Goal: Task Accomplishment & Management: Manage account settings

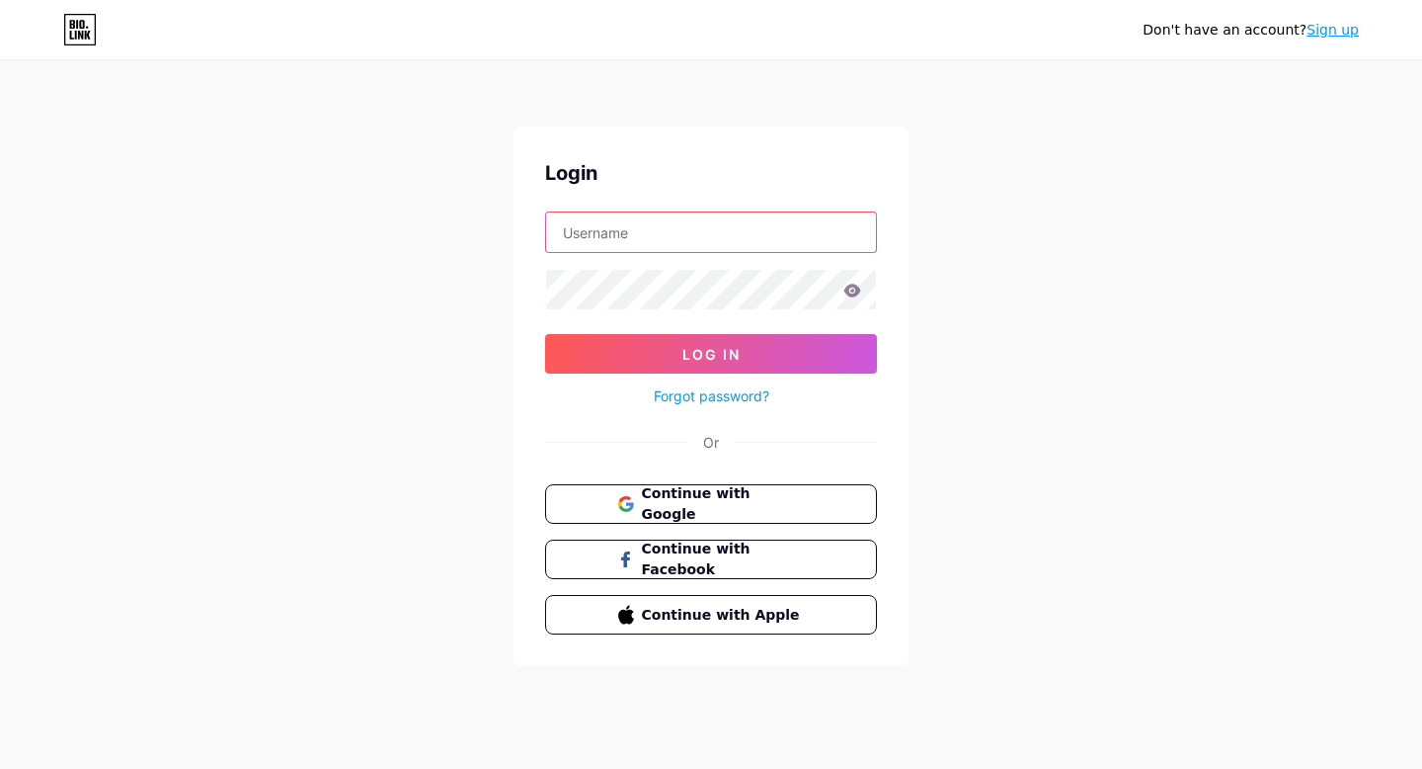
click at [639, 220] on input "text" at bounding box center [711, 232] width 330 height 40
type input "[EMAIL_ADDRESS][DOMAIN_NAME]"
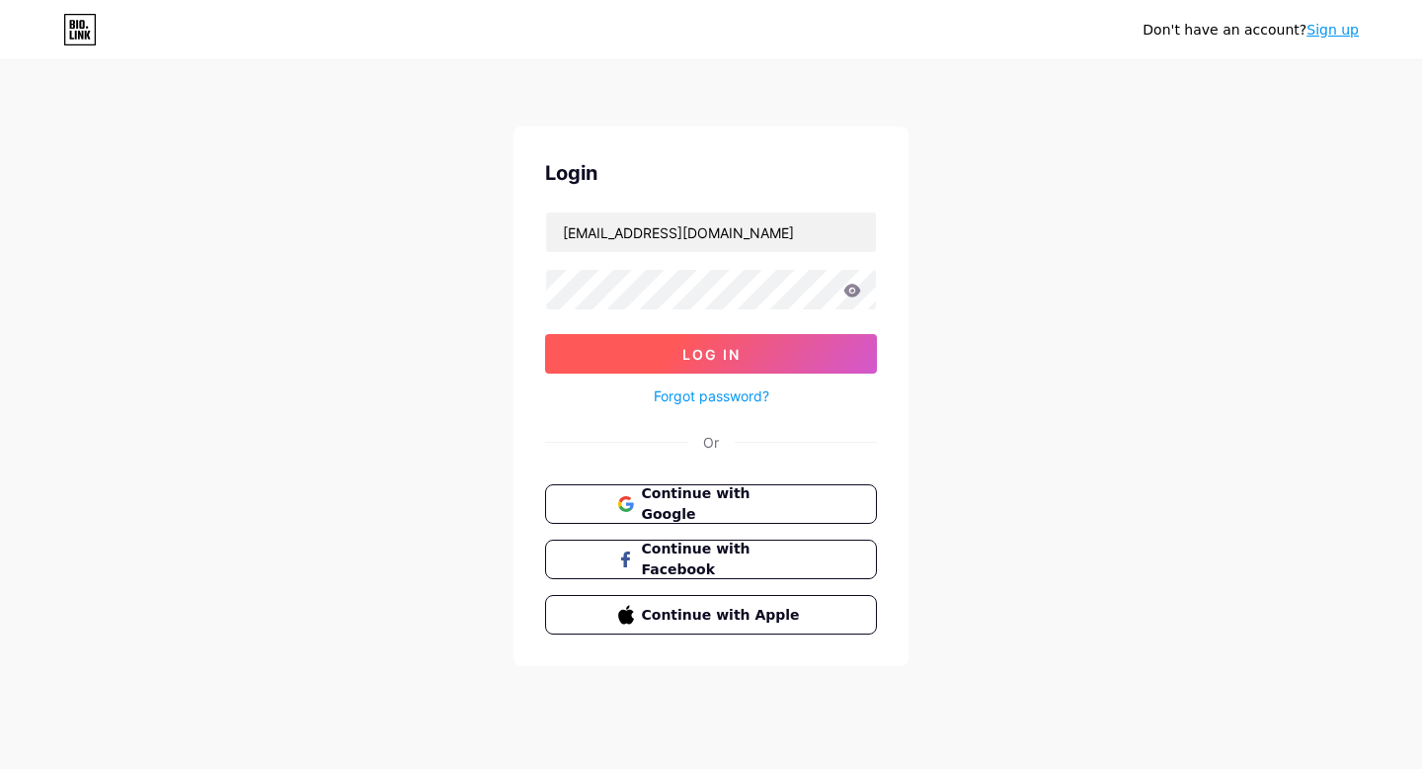
click at [707, 350] on span "Log In" at bounding box center [712, 354] width 58 height 17
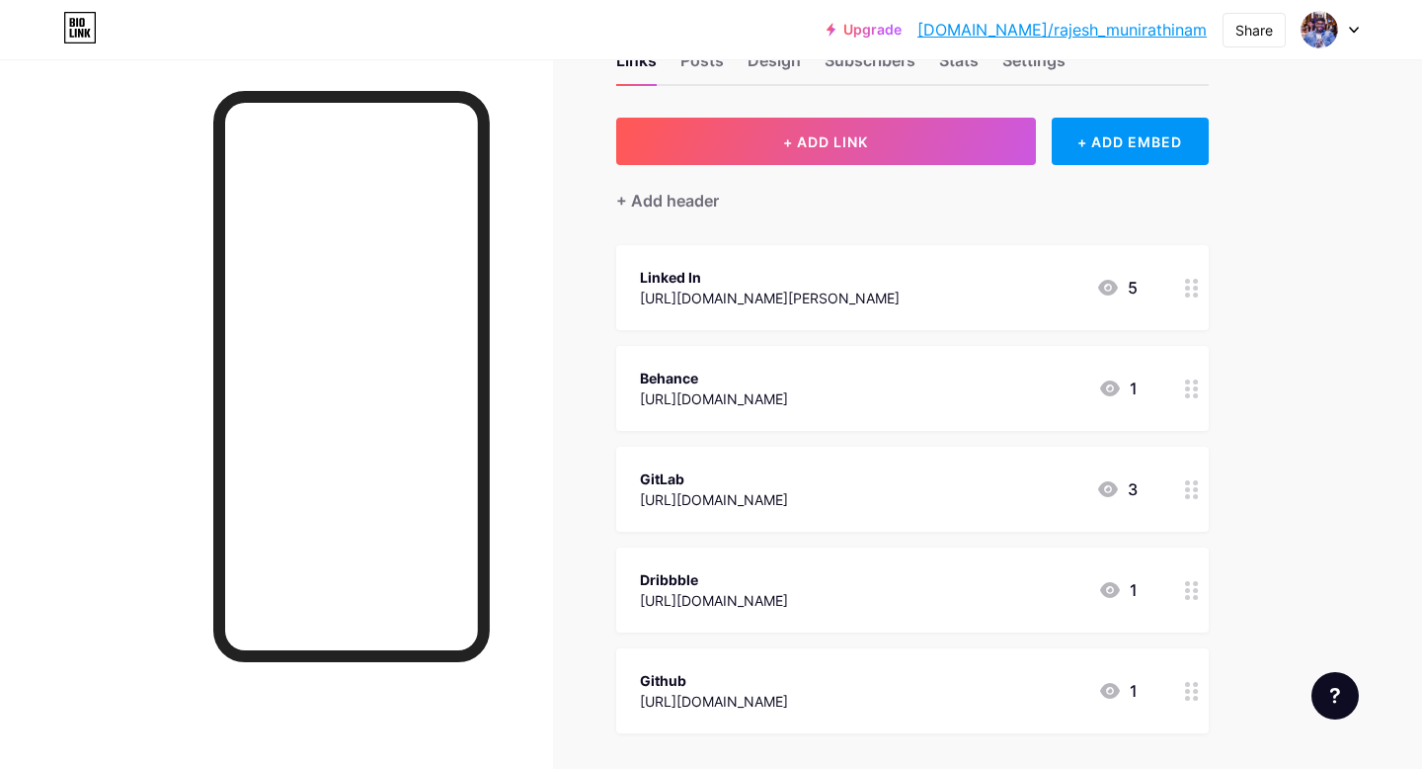
scroll to position [72, 0]
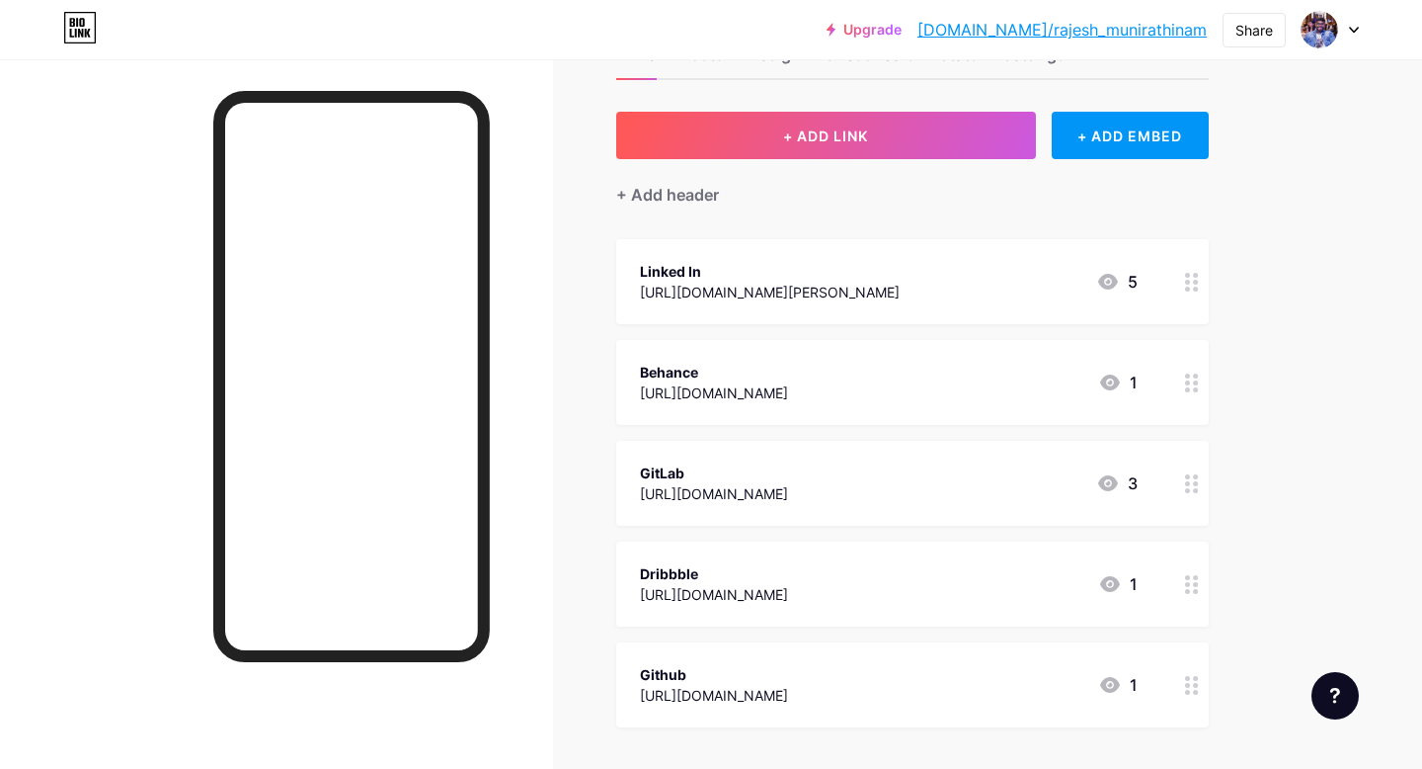
drag, startPoint x: 993, startPoint y: 288, endPoint x: 629, endPoint y: 290, distance: 363.5
click at [629, 290] on div "Linked In [URL][DOMAIN_NAME][PERSON_NAME] 5" at bounding box center [912, 281] width 593 height 85
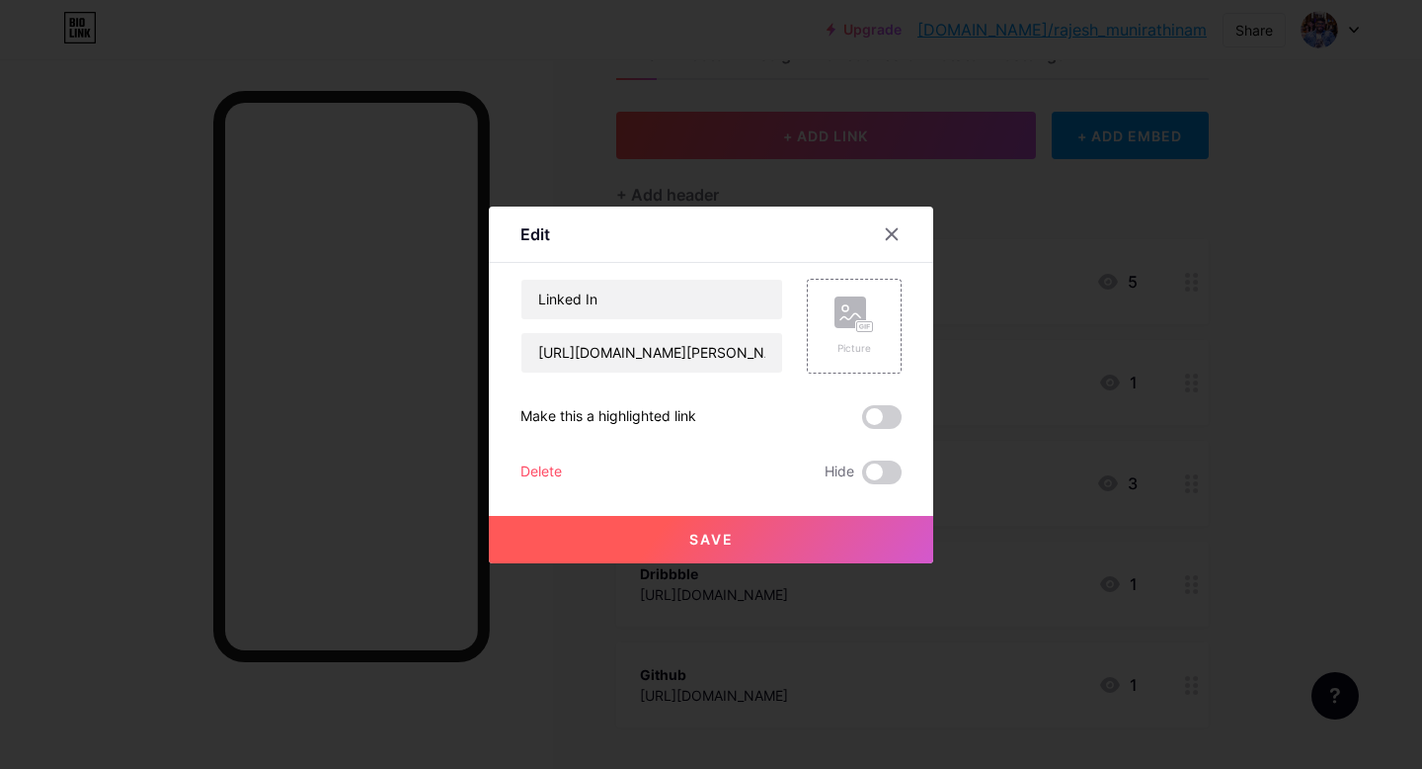
copy div "[URL][DOMAIN_NAME][PERSON_NAME]"
click at [694, 355] on input "[URL][DOMAIN_NAME][PERSON_NAME]" at bounding box center [652, 353] width 261 height 40
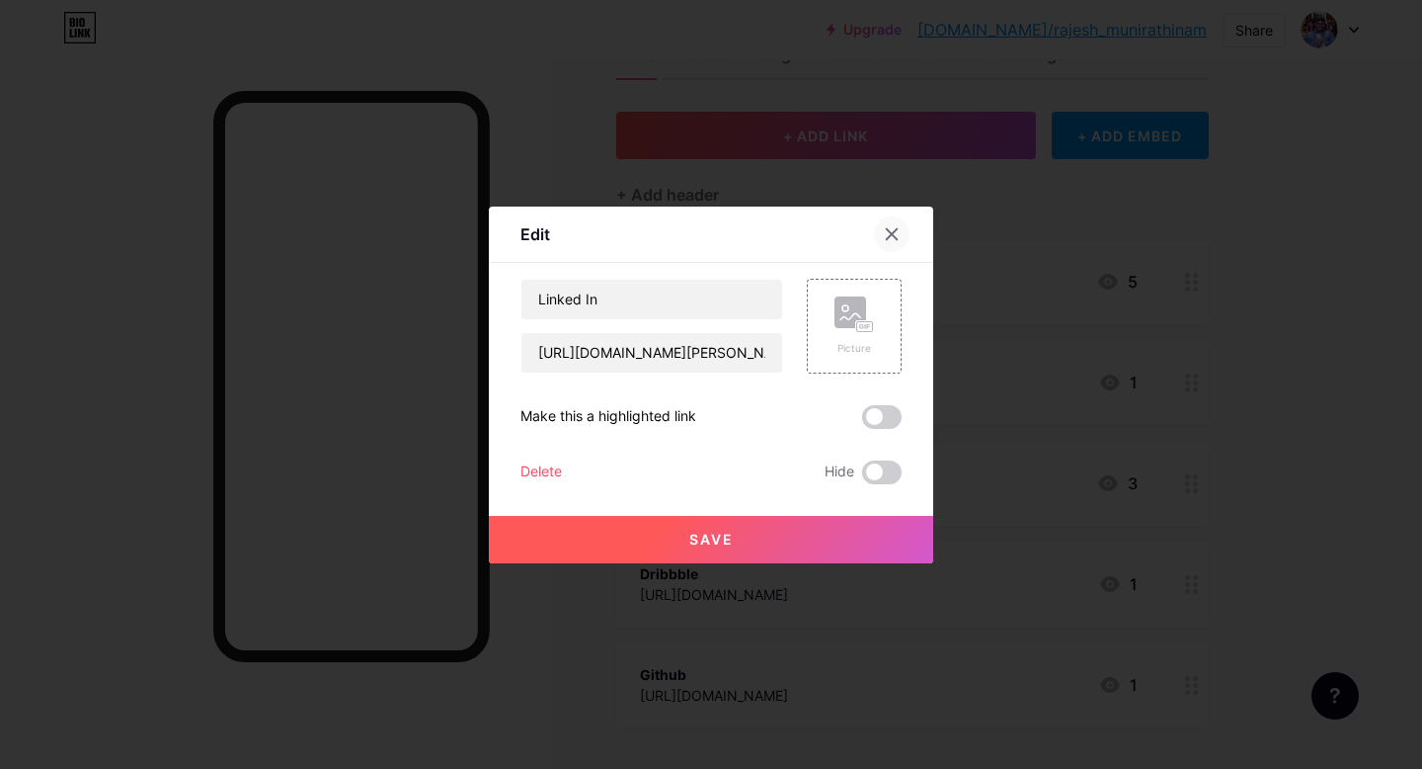
click at [896, 231] on icon at bounding box center [892, 234] width 16 height 16
